Goal: Navigation & Orientation: Find specific page/section

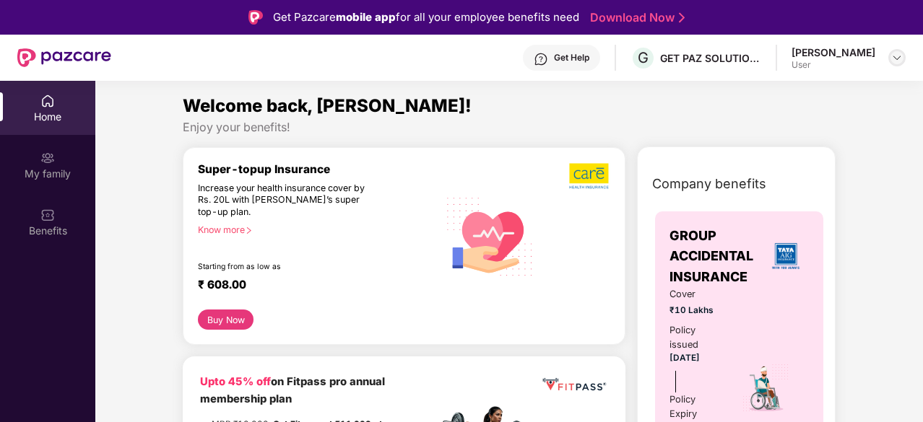
click at [903, 56] on div at bounding box center [896, 57] width 17 height 17
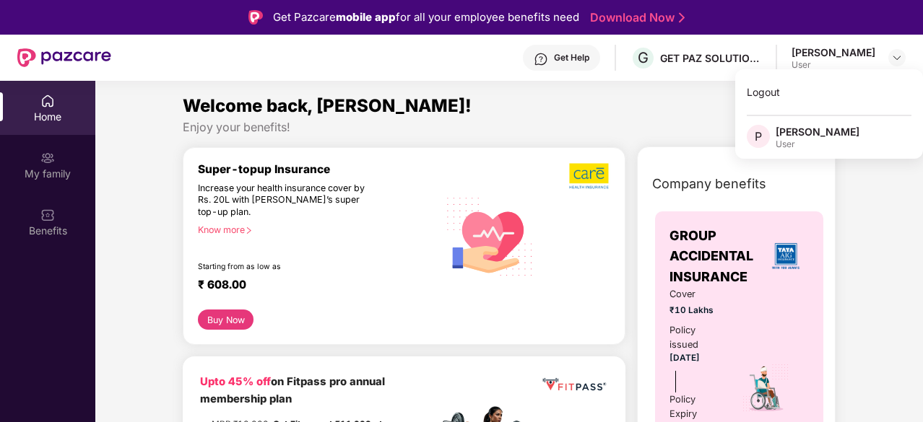
click at [62, 118] on div "Home" at bounding box center [47, 117] width 95 height 14
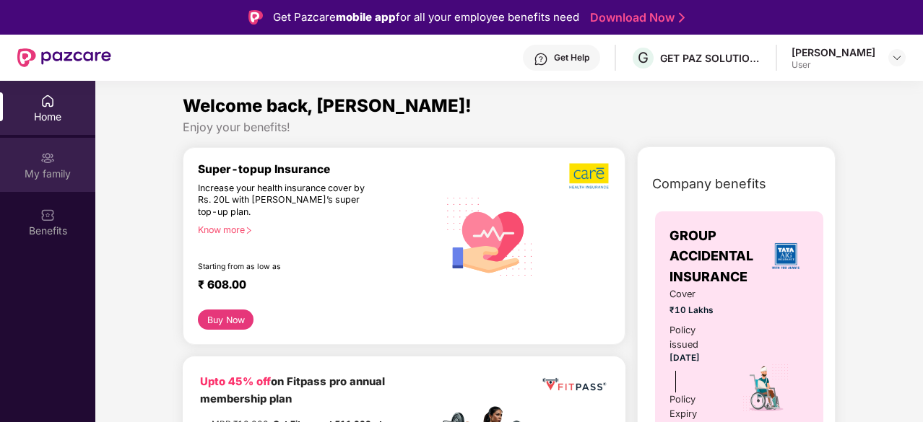
click at [53, 157] on img at bounding box center [47, 158] width 14 height 14
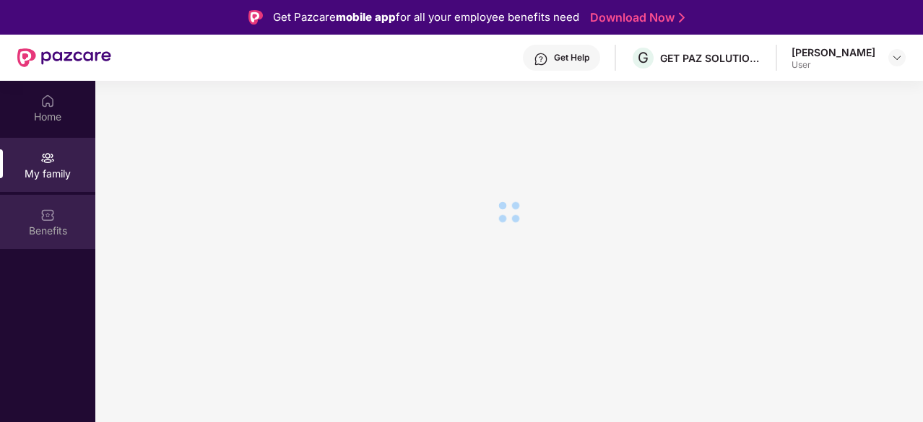
click at [58, 214] on div "Benefits" at bounding box center [47, 222] width 95 height 54
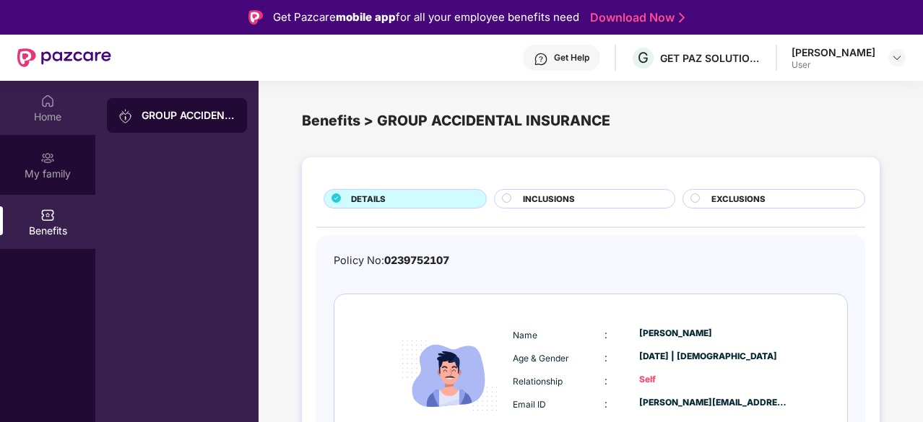
click at [45, 105] on img at bounding box center [47, 101] width 14 height 14
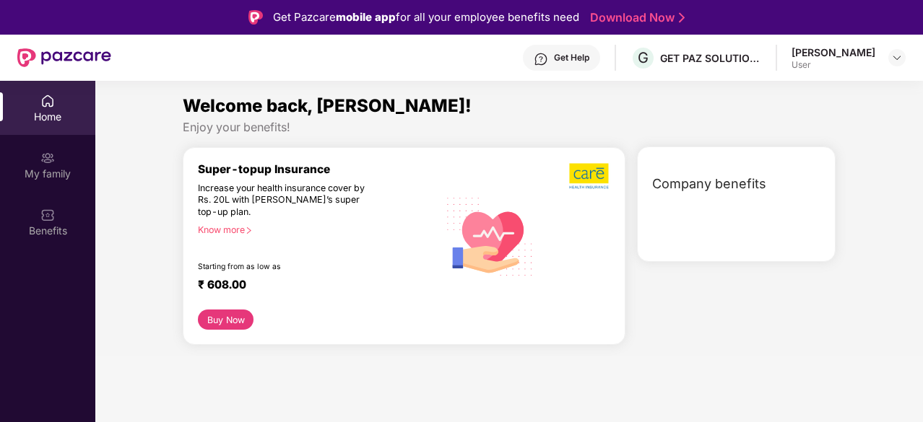
click at [886, 57] on div "[PERSON_NAME] User" at bounding box center [848, 57] width 114 height 25
click at [893, 57] on img at bounding box center [897, 58] width 12 height 12
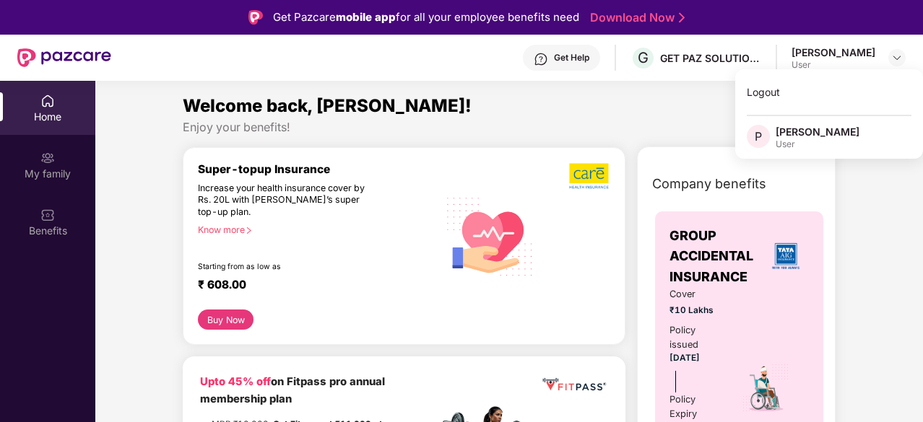
click at [51, 119] on div "Home" at bounding box center [47, 117] width 95 height 14
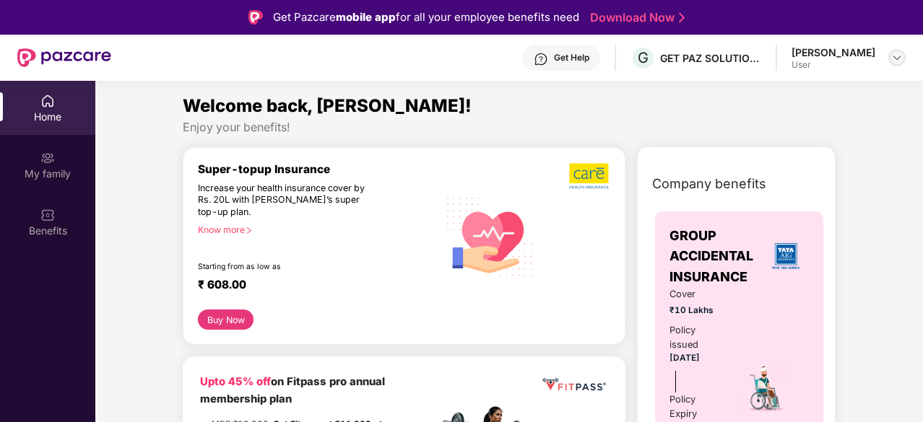
click at [895, 60] on img at bounding box center [897, 58] width 12 height 12
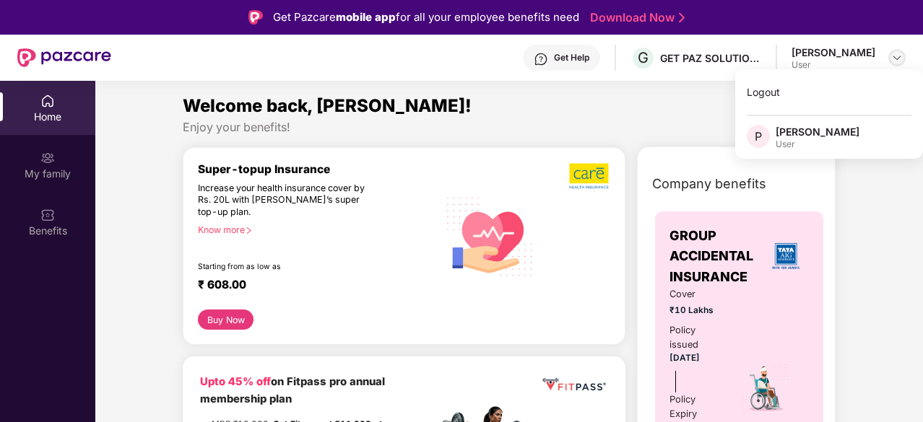
click at [895, 60] on img at bounding box center [897, 58] width 12 height 12
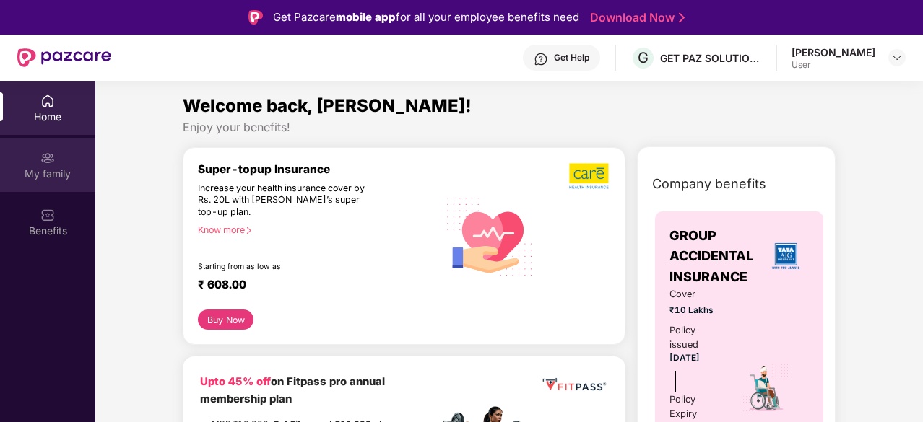
click at [43, 152] on img at bounding box center [47, 158] width 14 height 14
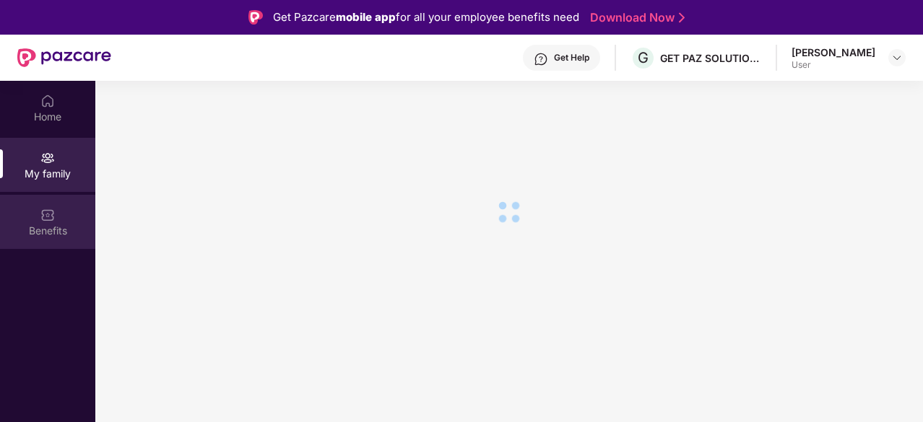
click at [39, 231] on div "Benefits" at bounding box center [47, 231] width 95 height 14
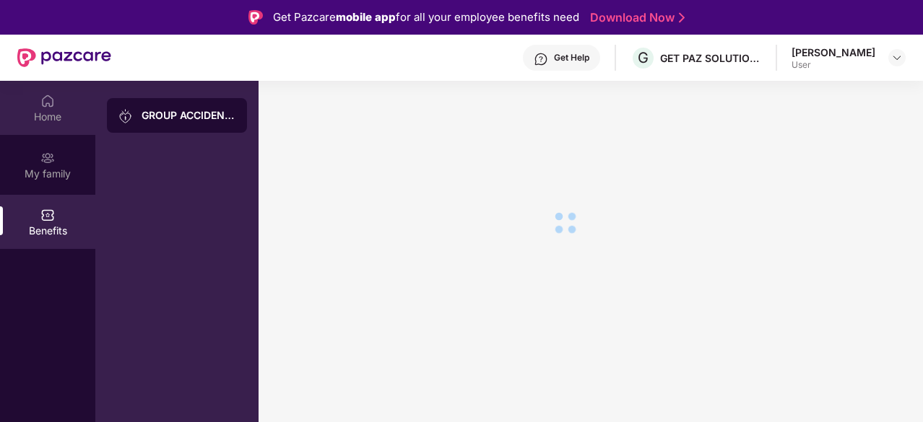
click at [53, 123] on div "Home" at bounding box center [47, 108] width 95 height 54
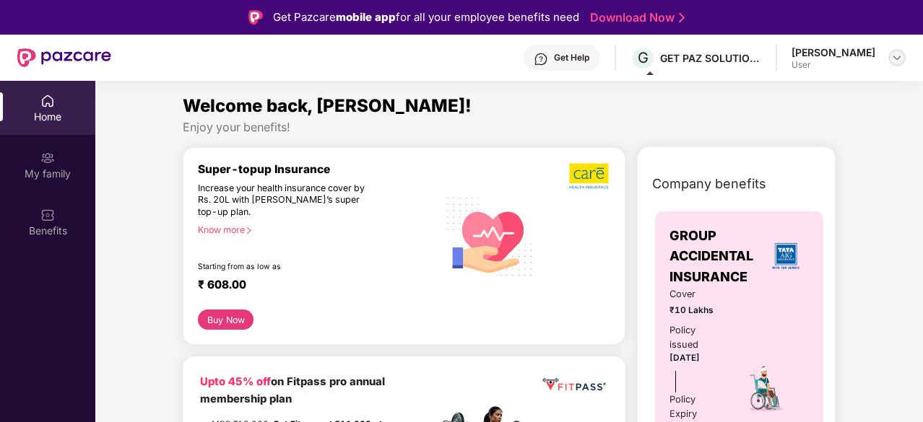
click at [895, 58] on img at bounding box center [897, 58] width 12 height 12
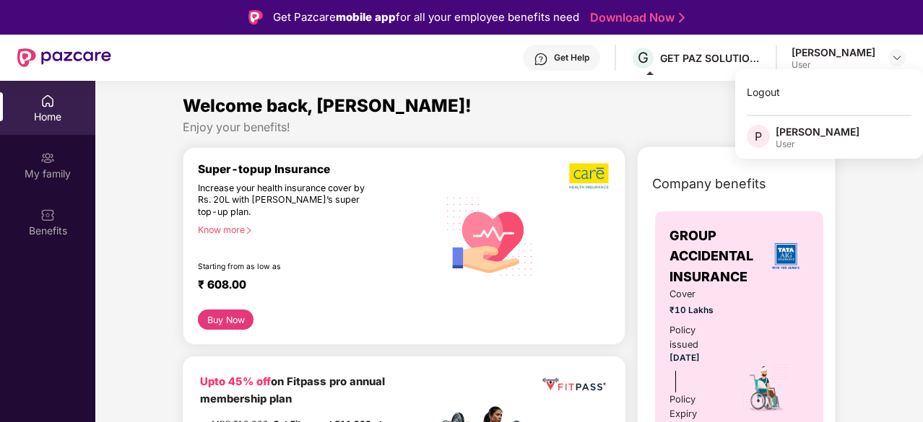
click at [505, 105] on div "Welcome back, [PERSON_NAME]!" at bounding box center [509, 105] width 653 height 27
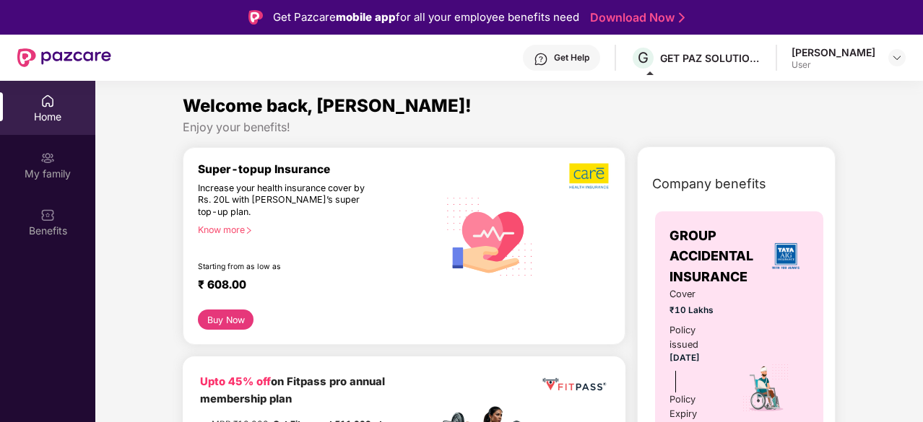
click at [51, 107] on img at bounding box center [47, 101] width 14 height 14
click at [58, 111] on div "Home" at bounding box center [47, 117] width 95 height 14
click at [49, 167] on div "My family" at bounding box center [47, 174] width 95 height 14
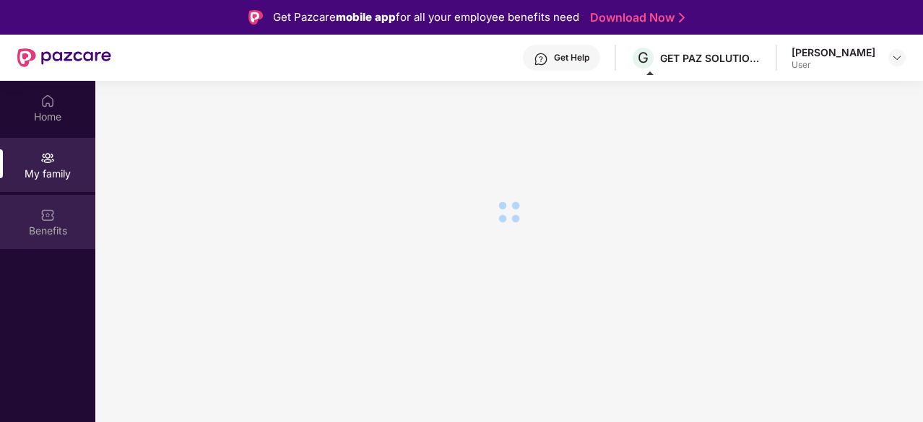
click at [56, 238] on div "Benefits" at bounding box center [47, 222] width 95 height 54
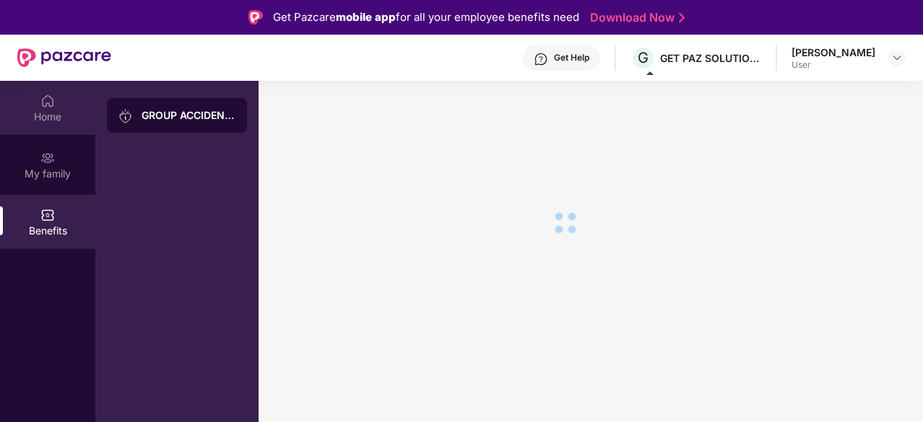
click at [44, 102] on img at bounding box center [47, 101] width 14 height 14
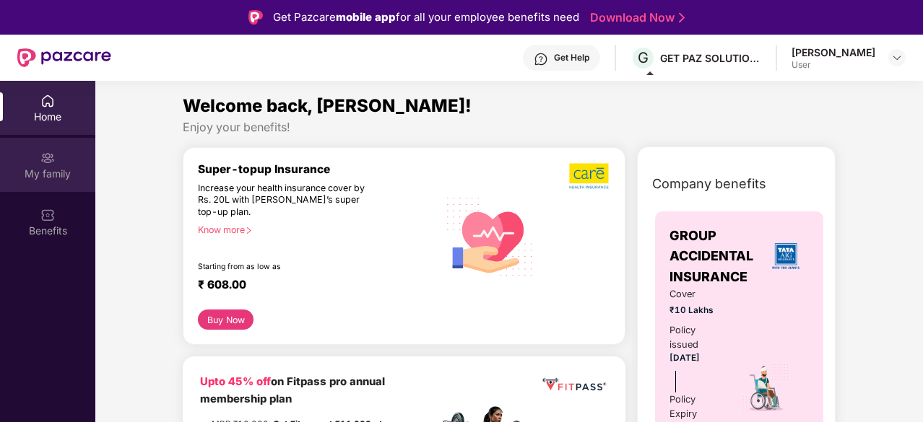
click at [73, 156] on div "My family" at bounding box center [47, 165] width 95 height 54
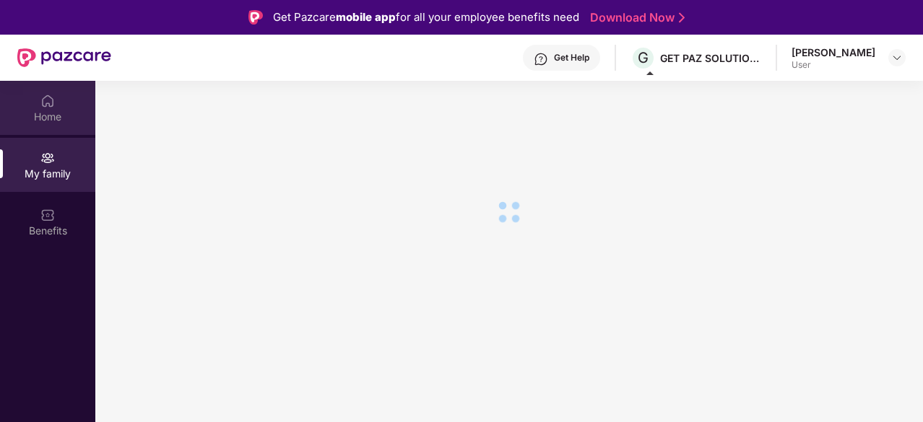
click at [53, 114] on div "Home" at bounding box center [47, 117] width 95 height 14
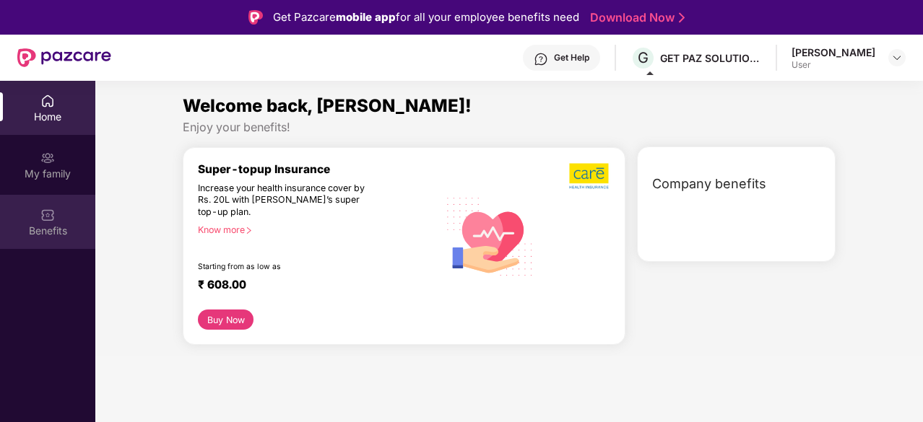
click at [57, 214] on div "Benefits" at bounding box center [47, 222] width 95 height 54
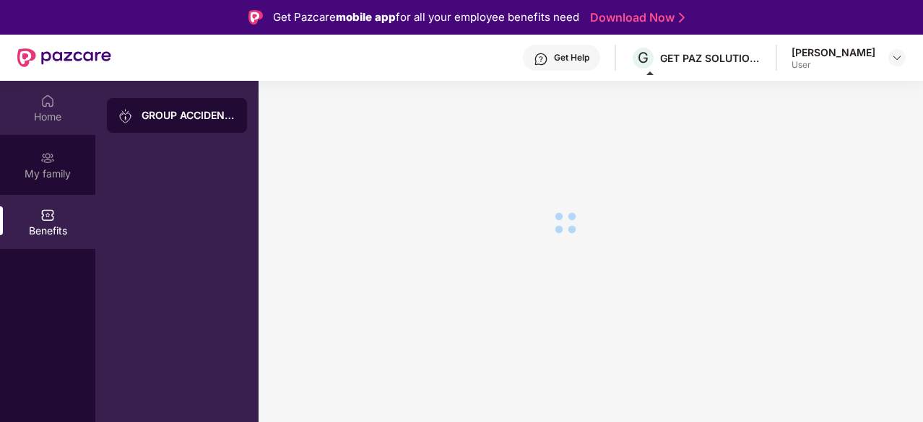
click at [33, 116] on div "Home" at bounding box center [47, 117] width 95 height 14
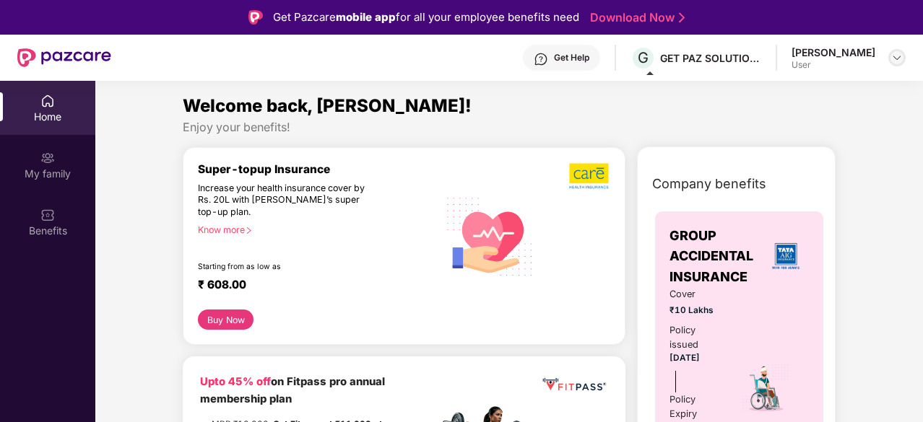
click at [898, 53] on img at bounding box center [897, 58] width 12 height 12
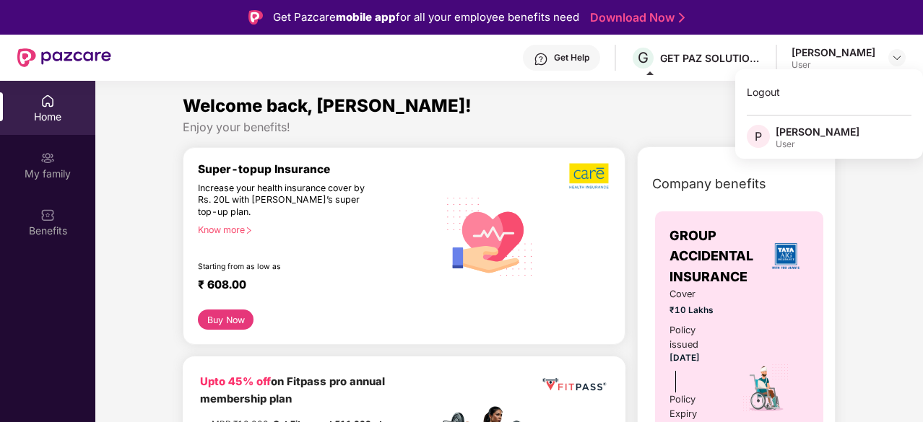
click at [619, 105] on div "Welcome back, [PERSON_NAME]!" at bounding box center [509, 105] width 653 height 27
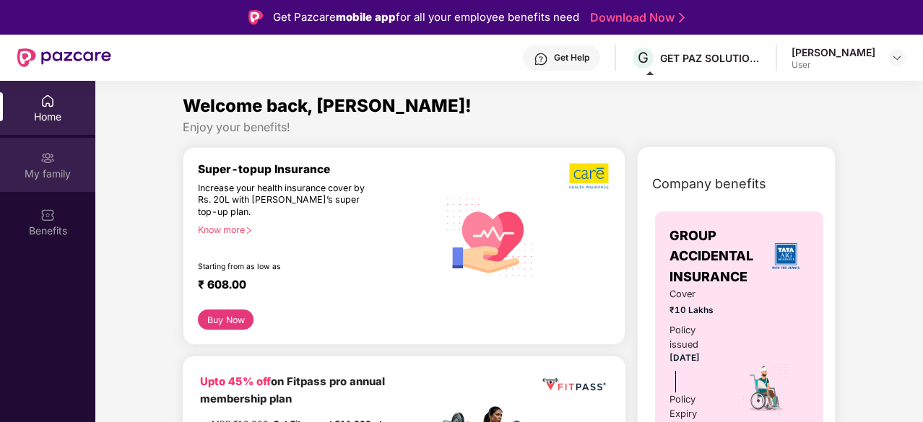
click at [43, 170] on div "My family" at bounding box center [47, 174] width 95 height 14
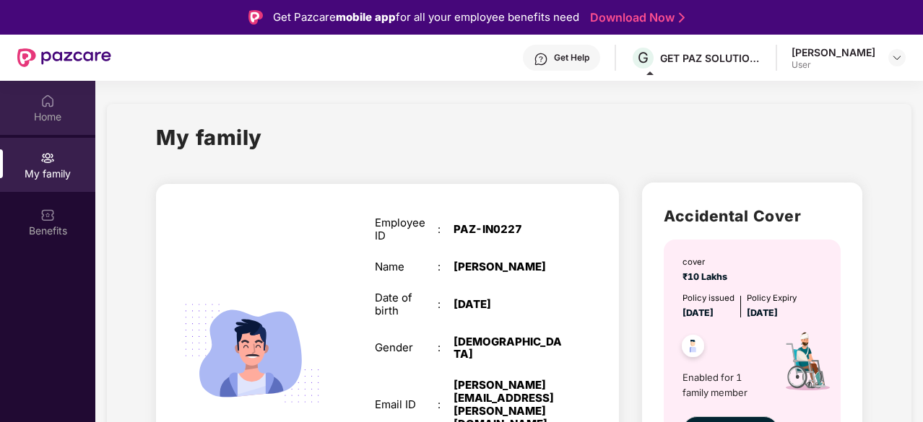
click at [35, 107] on div "Home" at bounding box center [47, 108] width 95 height 54
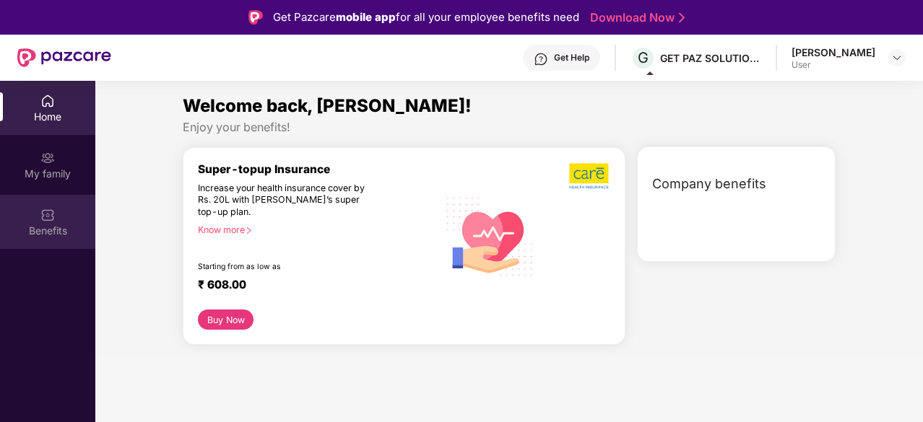
click at [63, 235] on div "Benefits" at bounding box center [47, 231] width 95 height 14
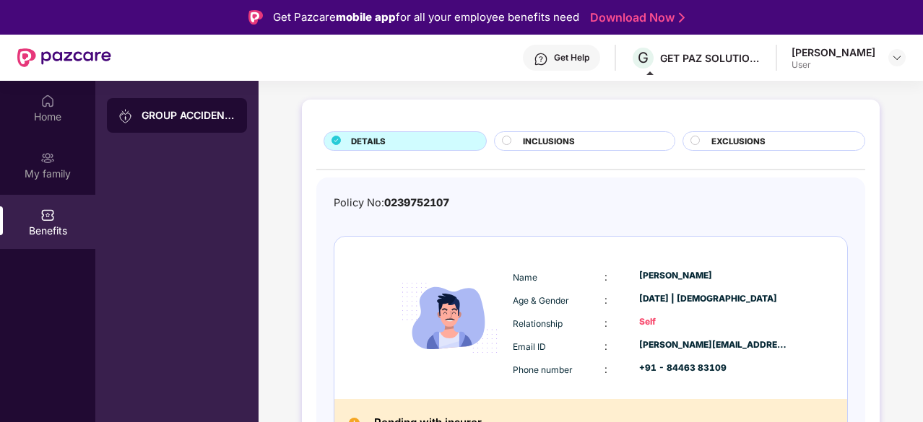
scroll to position [82, 0]
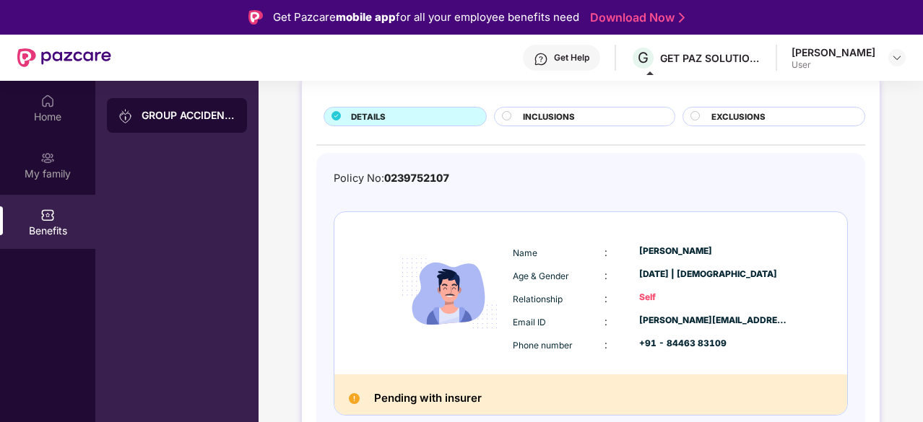
click at [665, 231] on div "Name : [PERSON_NAME] Age & Gender : [DATE] | [DEMOGRAPHIC_DATA] Relationship : …" at bounding box center [590, 293] width 513 height 162
click at [511, 114] on div at bounding box center [509, 118] width 14 height 14
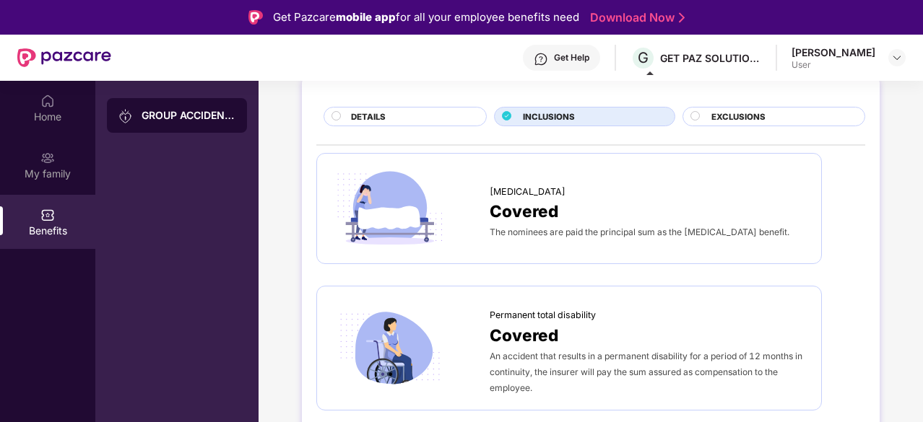
click at [690, 119] on icon at bounding box center [694, 115] width 9 height 9
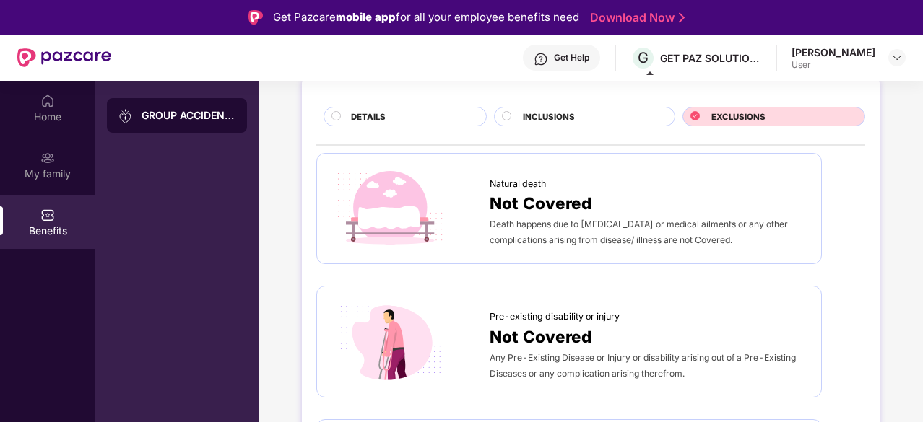
click at [504, 118] on circle at bounding box center [507, 115] width 9 height 9
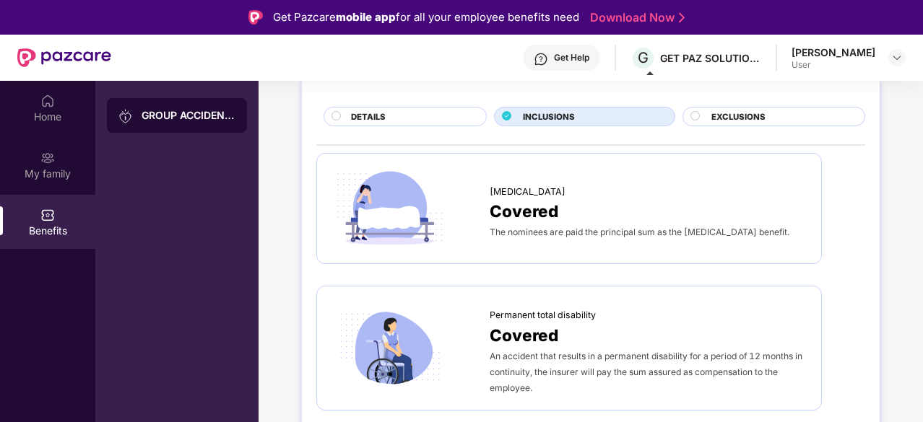
click at [335, 118] on circle at bounding box center [336, 115] width 9 height 9
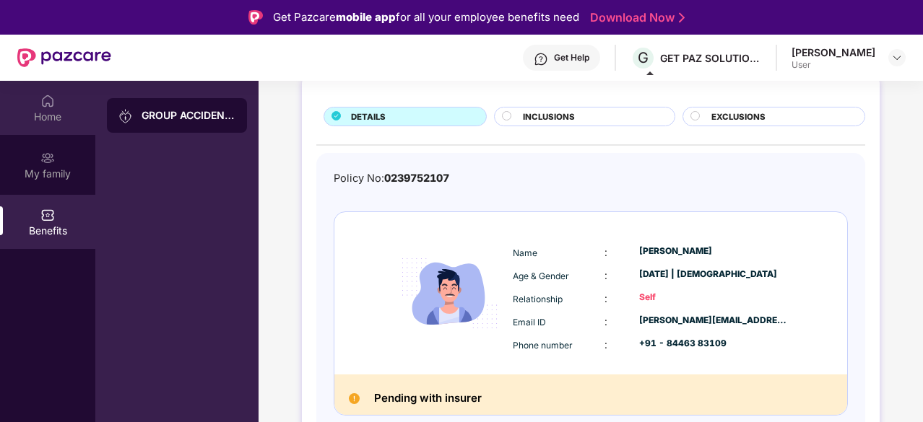
click at [38, 113] on div "Home" at bounding box center [47, 117] width 95 height 14
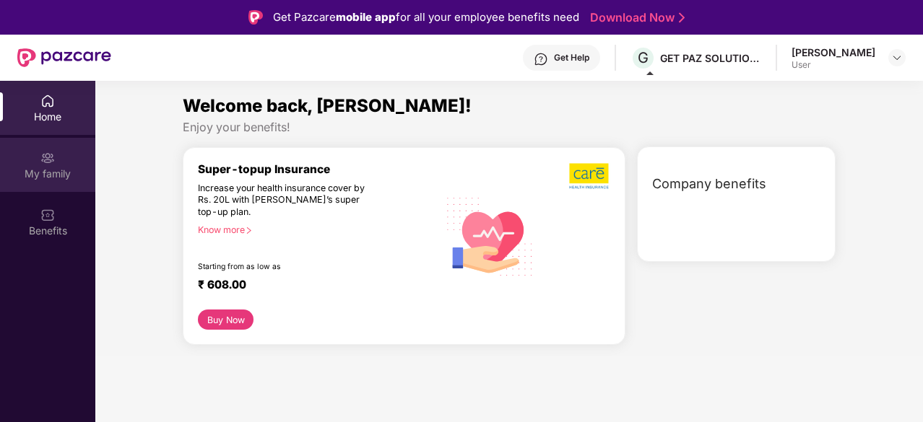
click at [51, 172] on div "My family" at bounding box center [47, 174] width 95 height 14
